Goal: Task Accomplishment & Management: Manage account settings

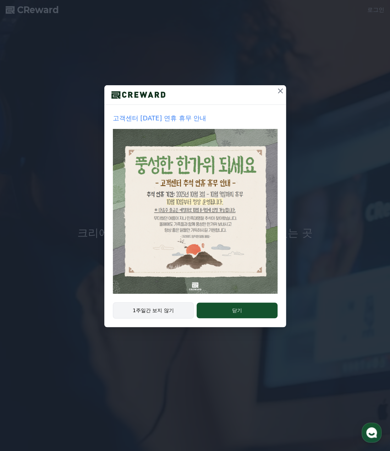
click at [146, 310] on button "1주일간 보지 않기" at bounding box center [153, 310] width 81 height 16
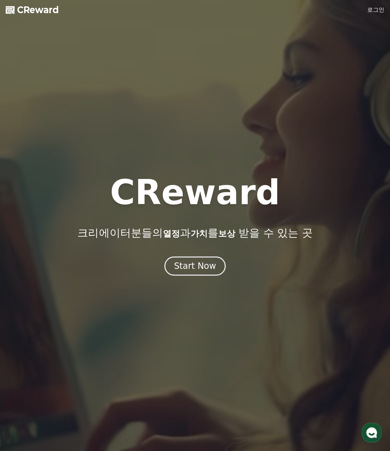
click at [374, 14] on link "로그인" at bounding box center [375, 10] width 17 height 9
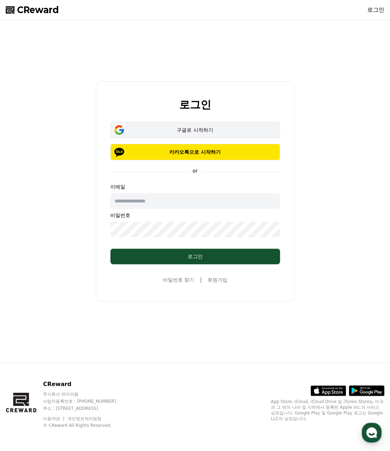
click at [192, 127] on div "구글로 시작하기" at bounding box center [195, 129] width 149 height 7
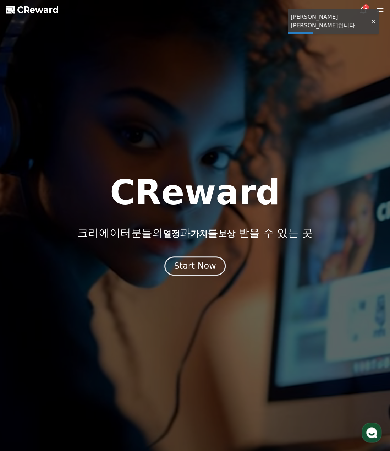
click at [373, 20] on div at bounding box center [372, 21] width 11 height 7
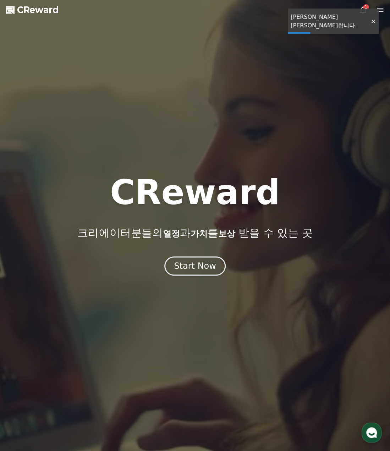
click at [363, 12] on icon at bounding box center [363, 9] width 6 height 7
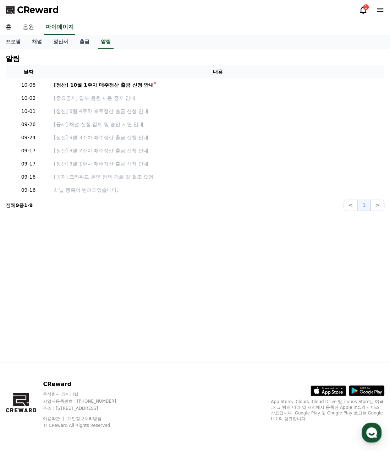
click at [364, 6] on div "1" at bounding box center [366, 7] width 6 height 6
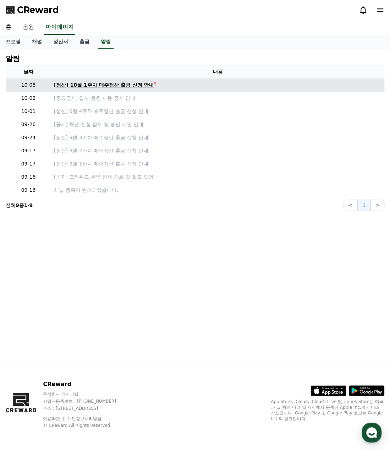
click at [112, 83] on div "[정산] 10월 1주차 매주정산 출금 신청 안내" at bounding box center [104, 84] width 100 height 7
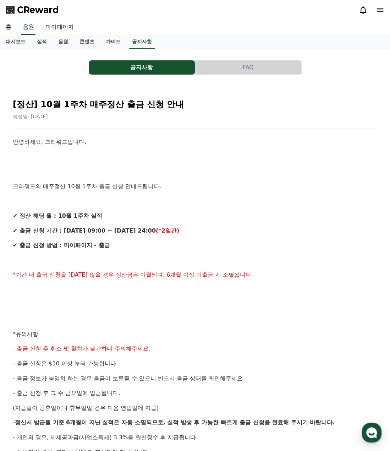
click at [179, 174] on p at bounding box center [195, 171] width 365 height 9
click at [65, 28] on link "마이페이지" at bounding box center [60, 27] width 40 height 15
select select "**********"
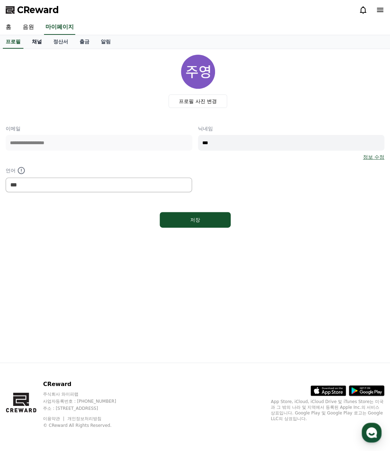
click at [42, 43] on link "채널" at bounding box center [36, 41] width 21 height 13
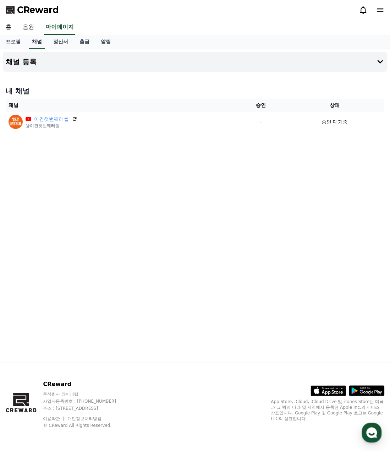
click at [29, 37] on link "채널" at bounding box center [37, 41] width 16 height 13
click at [29, 30] on link "음원" at bounding box center [28, 27] width 23 height 15
